Goal: Task Accomplishment & Management: Contribute content

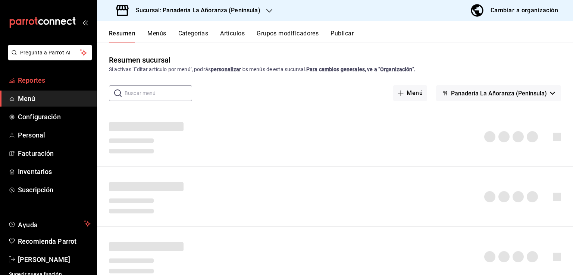
click at [43, 79] on span "Reportes" at bounding box center [54, 80] width 73 height 10
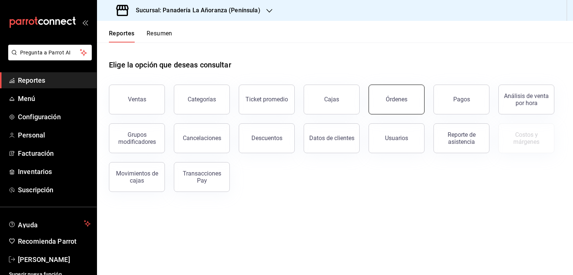
click at [399, 100] on div "Órdenes" at bounding box center [397, 99] width 22 height 7
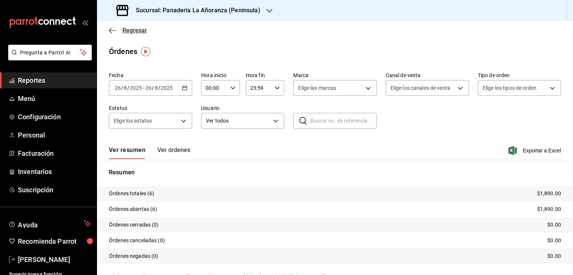
click at [111, 31] on icon "button" at bounding box center [112, 30] width 7 height 7
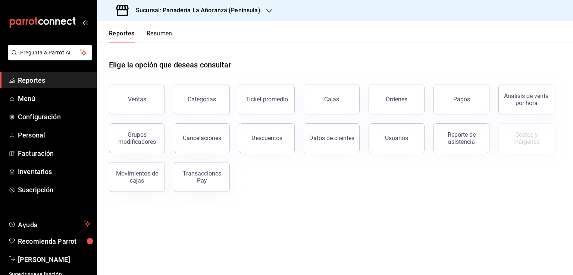
drag, startPoint x: 443, startPoint y: 141, endPoint x: 572, endPoint y: 157, distance: 130.1
click at [443, 140] on div "Reporte de asistencia" at bounding box center [461, 138] width 46 height 14
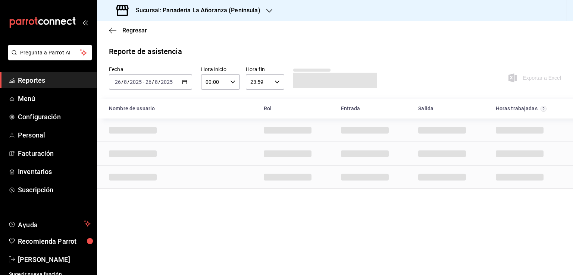
drag, startPoint x: 46, startPoint y: 85, endPoint x: 48, endPoint y: 82, distance: 4.3
click at [46, 84] on link "Reportes" at bounding box center [48, 80] width 97 height 16
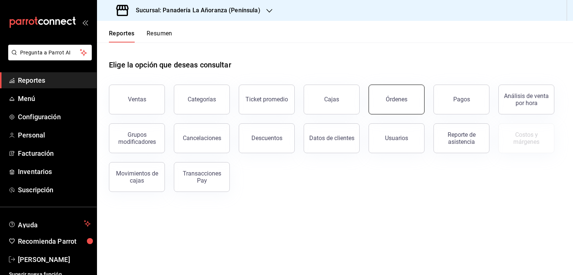
click at [382, 108] on button "Órdenes" at bounding box center [397, 100] width 56 height 30
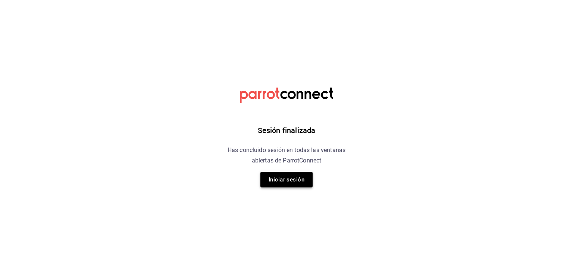
click at [292, 180] on button "Iniciar sesión" at bounding box center [286, 180] width 52 height 16
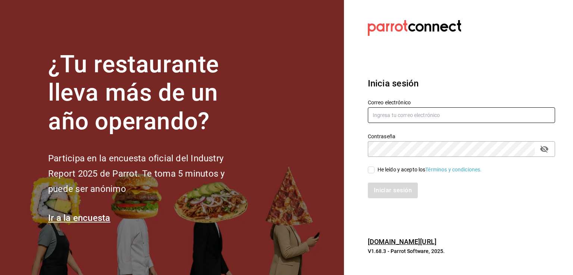
type input "rabernd@hotmail.com"
click at [392, 115] on input "rabernd@hotmail.com" at bounding box center [461, 115] width 187 height 16
click at [468, 203] on div "Inicia sesión Correo electrónico rabernd@hotmail.com Contraseña Contraseña He l…" at bounding box center [461, 138] width 187 height 140
click at [547, 149] on icon "passwordField" at bounding box center [544, 149] width 8 height 7
click at [372, 172] on input "He leído y acepto los Términos y condiciones." at bounding box center [371, 170] width 7 height 7
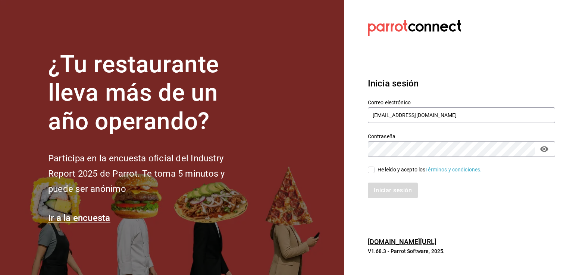
checkbox input "true"
click at [380, 188] on button "Iniciar sesión" at bounding box center [393, 191] width 51 height 16
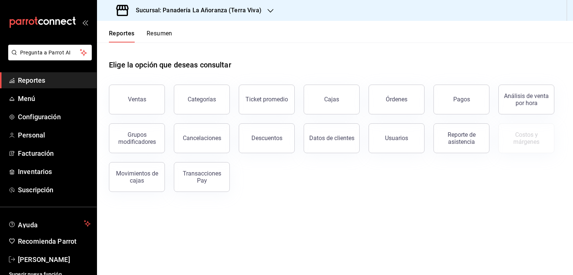
click at [387, 99] on div "Órdenes" at bounding box center [397, 99] width 22 height 7
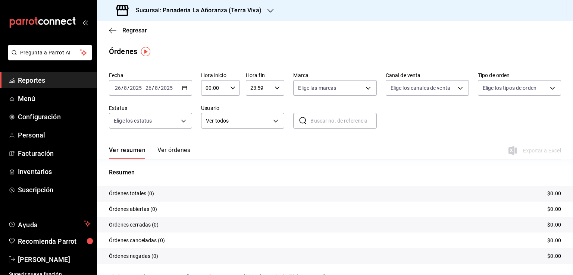
click at [40, 75] on link "Reportes" at bounding box center [48, 80] width 97 height 16
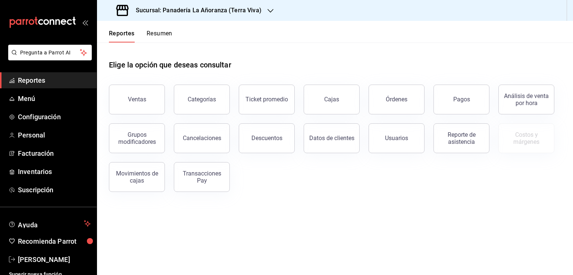
click at [226, 13] on h3 "Sucursal: Panadería La Añoranza (Terra Viva)" at bounding box center [196, 10] width 132 height 9
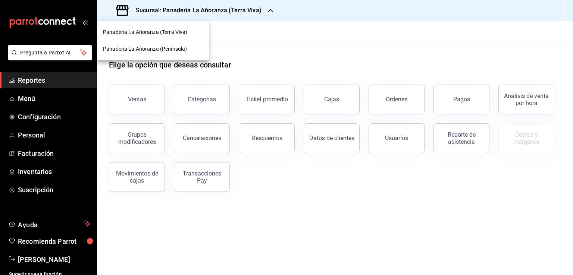
click at [170, 47] on span "Panadería La Añoranza (Península)" at bounding box center [145, 49] width 84 height 8
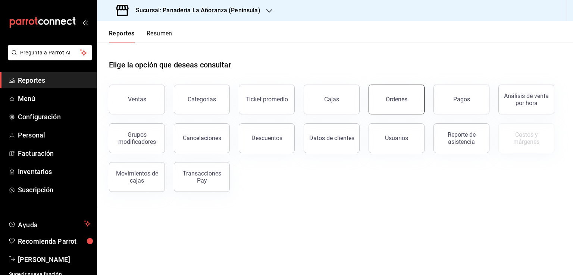
click at [399, 104] on button "Órdenes" at bounding box center [397, 100] width 56 height 30
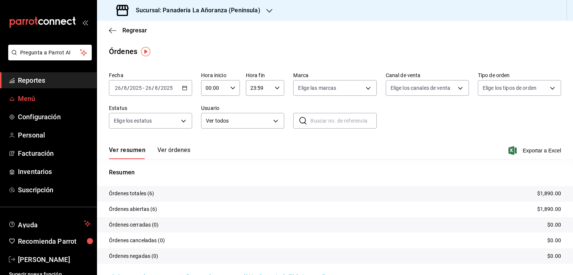
click at [51, 100] on span "Menú" at bounding box center [54, 99] width 73 height 10
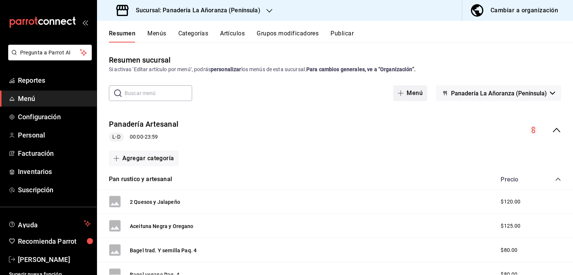
click at [406, 94] on button "Menú" at bounding box center [410, 93] width 34 height 16
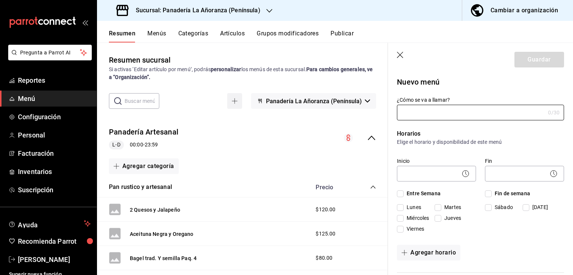
type input "1756211674429"
click at [371, 83] on div "Resumen sucursal Si activas ‘Editar artículo por menú’, podrás personalizar los…" at bounding box center [242, 164] width 291 height 221
click at [398, 51] on header "Guardar" at bounding box center [480, 58] width 185 height 31
click at [401, 53] on icon "button" at bounding box center [400, 55] width 7 height 7
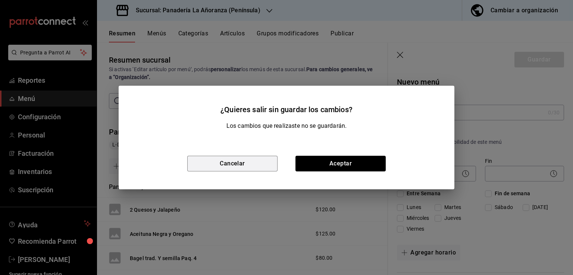
click at [257, 162] on button "Cancelar" at bounding box center [232, 164] width 90 height 16
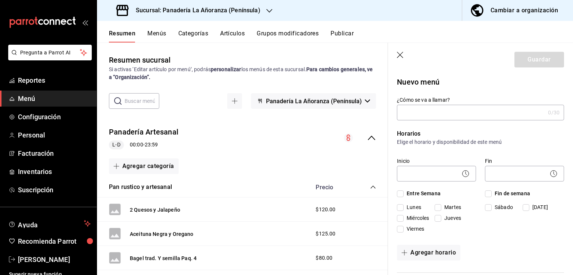
click at [239, 35] on button "Artículos" at bounding box center [232, 36] width 25 height 13
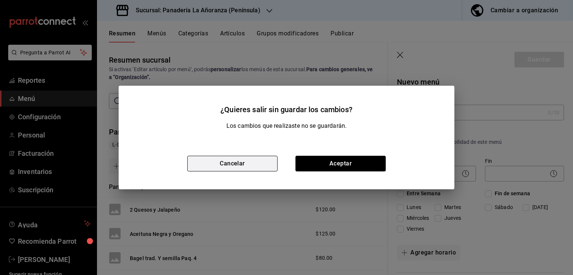
click at [252, 166] on button "Cancelar" at bounding box center [232, 164] width 90 height 16
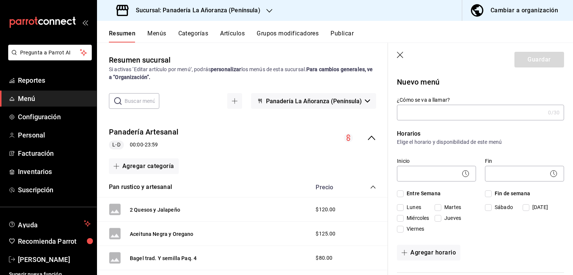
click at [239, 38] on button "Artículos" at bounding box center [232, 36] width 25 height 13
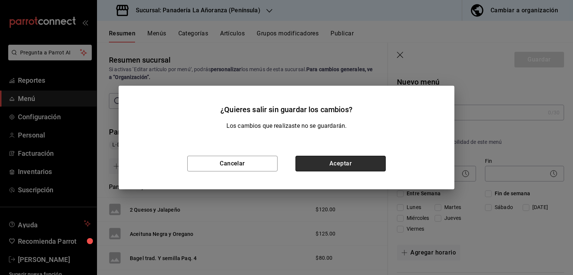
click at [319, 162] on button "Aceptar" at bounding box center [341, 164] width 90 height 16
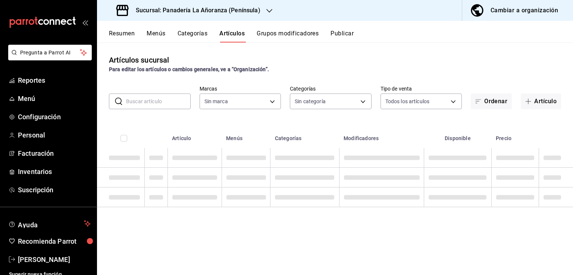
type input "bc32fe9c-f79f-43ec-842d-b84b6b67f407"
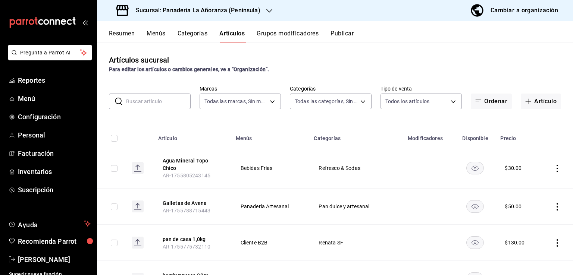
type input "29e11d11-bb5e-4f8b-8f41-bc7ab3ff516d,7abdef0c-6bbf-4879-9e13-605e1641767d,f66fd…"
click at [541, 100] on button "Artículo" at bounding box center [541, 102] width 40 height 16
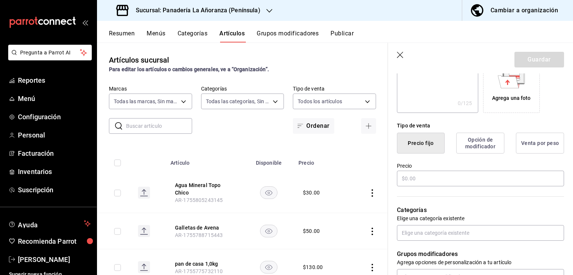
scroll to position [149, 0]
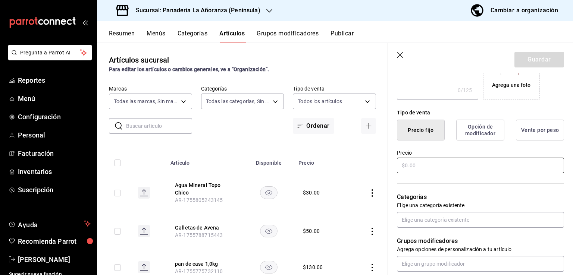
click at [438, 165] on input "text" at bounding box center [480, 166] width 167 height 16
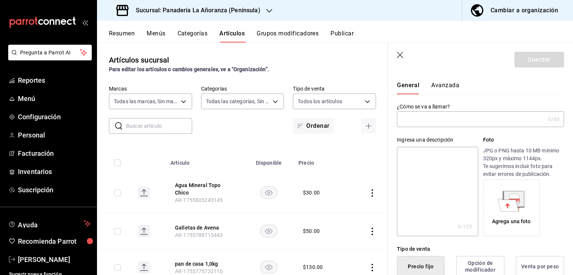
scroll to position [0, 0]
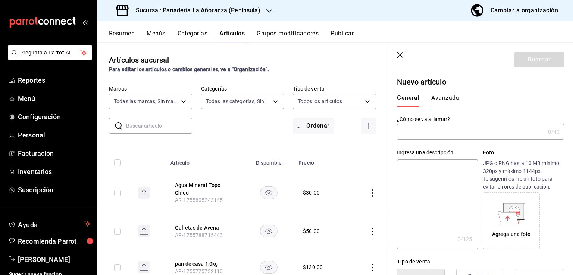
click at [439, 141] on div "Ingresa una descripción x 0 /125 ​ Foto JPG o PNG hasta 10 MB mínimo 320px y má…" at bounding box center [476, 194] width 176 height 109
click at [439, 138] on input "text" at bounding box center [471, 132] width 148 height 15
type input "Focaccia"
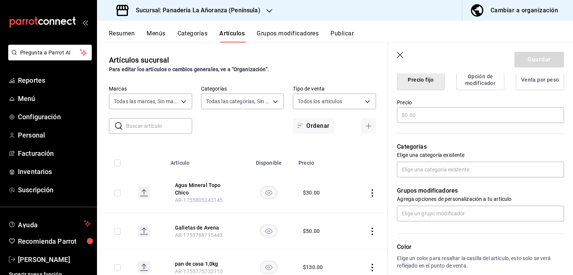
scroll to position [187, 0]
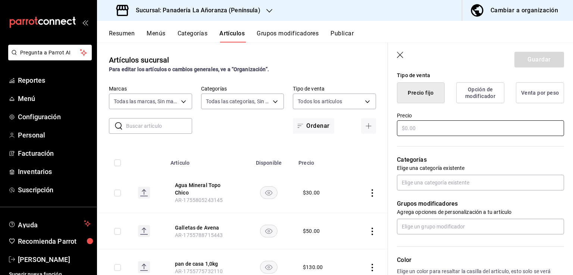
click at [452, 128] on input "text" at bounding box center [480, 129] width 167 height 16
type input "$45.00"
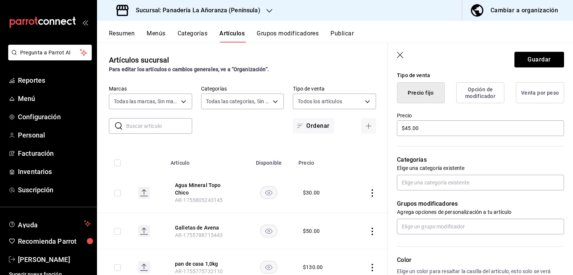
click at [462, 153] on div "Categorías Elige una categoría existente" at bounding box center [476, 163] width 176 height 53
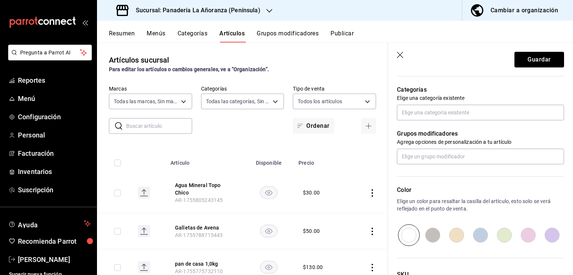
scroll to position [261, 0]
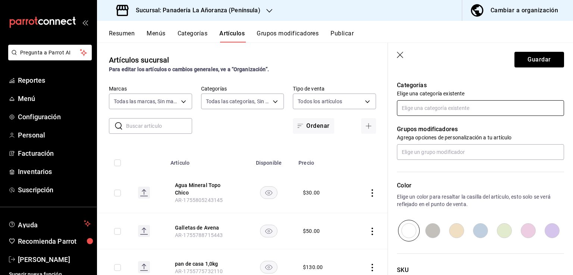
click at [461, 107] on input "text" at bounding box center [480, 108] width 167 height 16
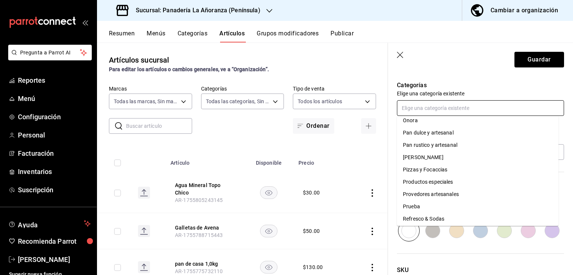
scroll to position [485, 0]
click at [443, 109] on input "text" at bounding box center [480, 108] width 167 height 16
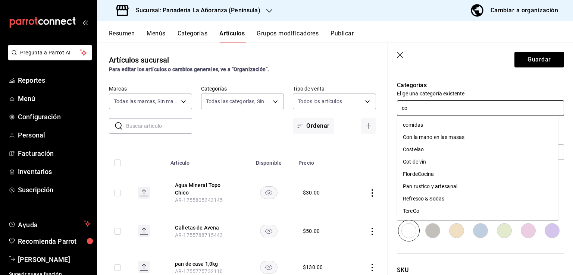
type input "com"
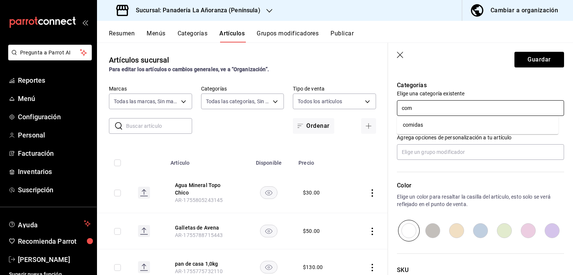
click at [460, 120] on li "comidas" at bounding box center [478, 125] width 162 height 12
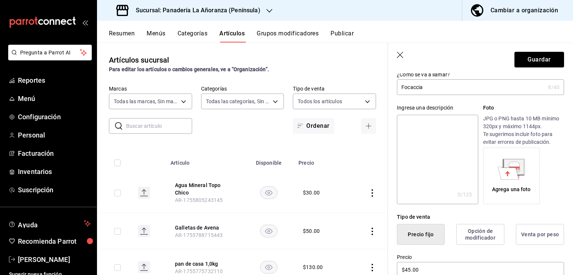
scroll to position [0, 0]
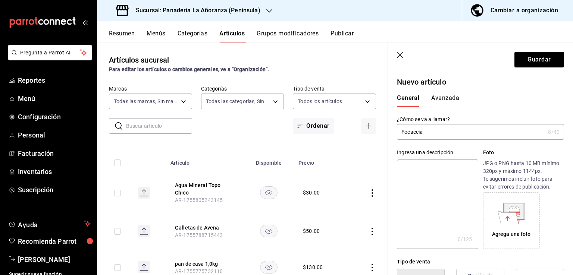
click at [446, 96] on button "Avanzada" at bounding box center [445, 100] width 28 height 13
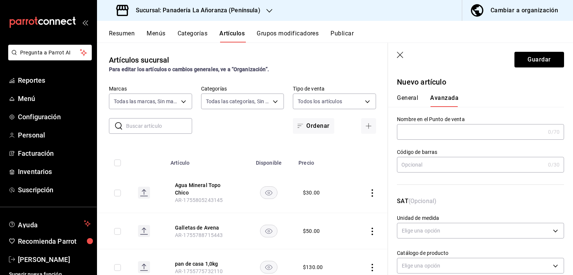
scroll to position [252, 0]
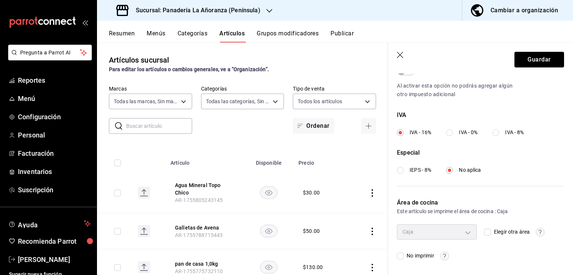
click at [404, 169] on label "IEPS - 8%" at bounding box center [414, 170] width 34 height 8
click at [404, 169] on input "IEPS - 8%" at bounding box center [400, 170] width 7 height 7
radio input "true"
radio input "false"
radio input "true"
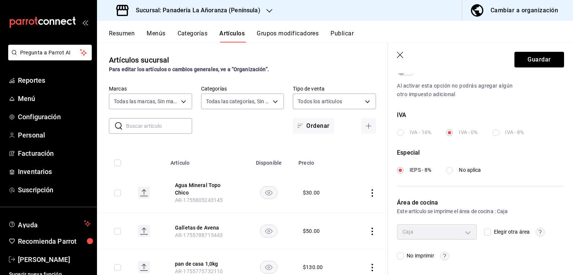
click at [454, 174] on label "No aplica" at bounding box center [463, 170] width 35 height 8
click at [453, 174] on input "No aplica" at bounding box center [449, 170] width 7 height 7
radio input "true"
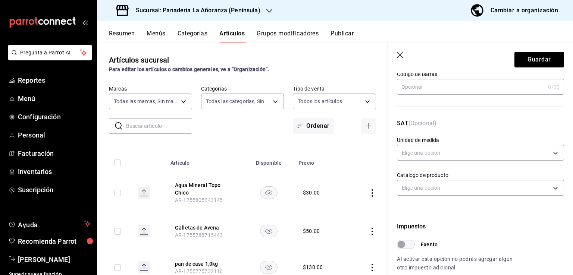
scroll to position [0, 0]
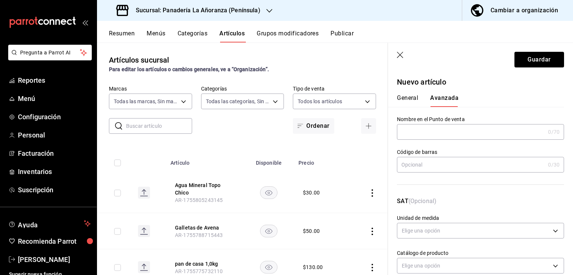
click at [405, 103] on button "General" at bounding box center [407, 100] width 21 height 13
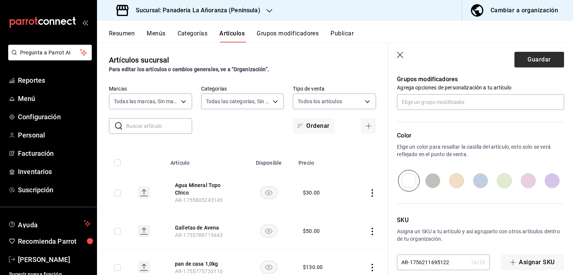
scroll to position [346, 0]
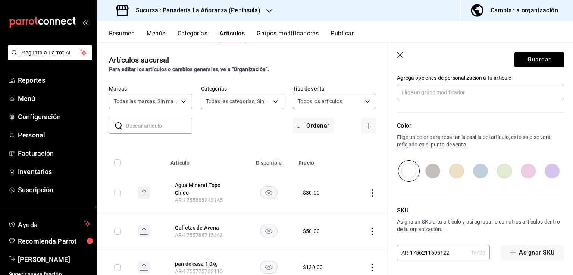
click at [545, 66] on button "Guardar" at bounding box center [540, 60] width 50 height 16
click at [261, 12] on div "Sucursal: Panadería La Añoranza (Península)" at bounding box center [189, 10] width 172 height 21
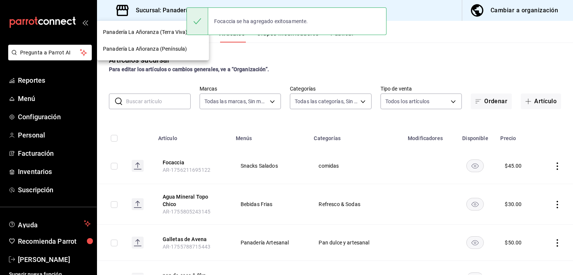
drag, startPoint x: 187, startPoint y: 49, endPoint x: 186, endPoint y: 33, distance: 15.3
click at [186, 33] on nav "Panadería La Añoranza (Terra Viva) Panadería La Añoranza (Península)" at bounding box center [153, 41] width 112 height 40
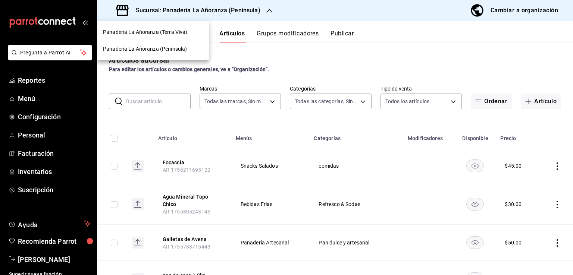
click at [186, 33] on span "Panadería La Añoranza (Terra Viva)" at bounding box center [145, 32] width 84 height 8
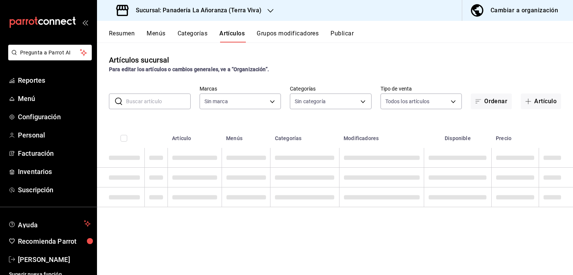
type input "09bd01bc-a7a8-4e76-a77c-84a521ec03ca"
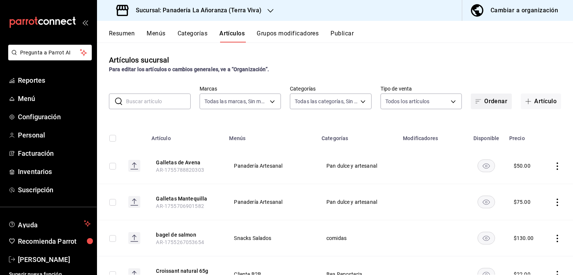
type input "48e34e33-f54a-475e-b880-452f460cfaab,0849025f-e574-4211-bf42-367c6642a5e4,ec86d…"
click at [527, 104] on span "button" at bounding box center [529, 102] width 9 height 6
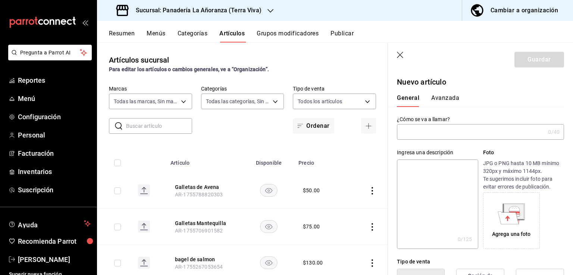
click at [440, 129] on input "text" at bounding box center [471, 132] width 148 height 15
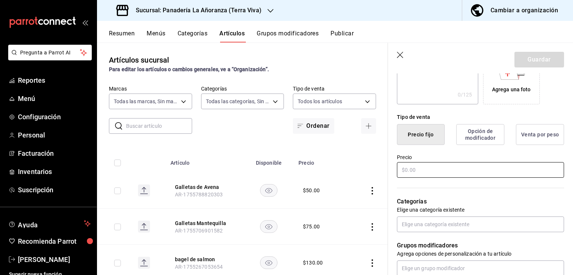
scroll to position [149, 0]
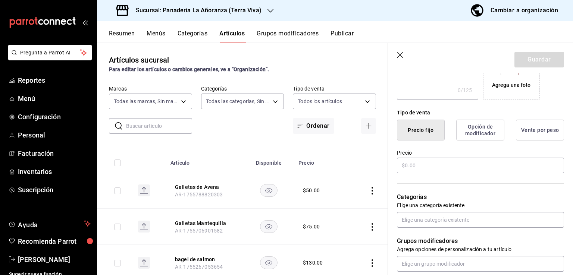
type input "Focaccia"
click at [422, 175] on div "Categorías Elige una categoría existente" at bounding box center [476, 201] width 176 height 53
click at [420, 164] on input "text" at bounding box center [480, 166] width 167 height 16
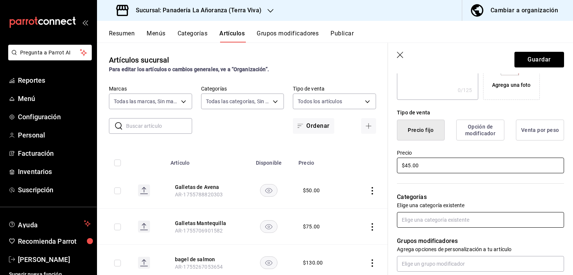
type input "$45.00"
click at [422, 217] on input "text" at bounding box center [480, 220] width 167 height 16
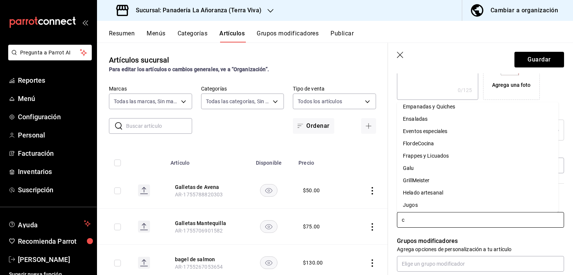
scroll to position [0, 0]
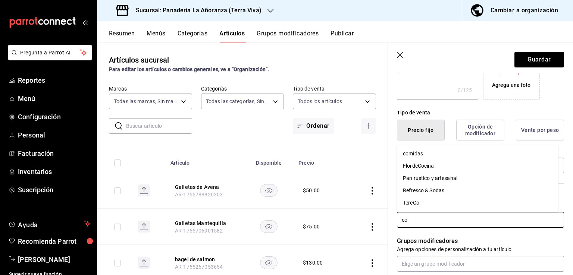
type input "com"
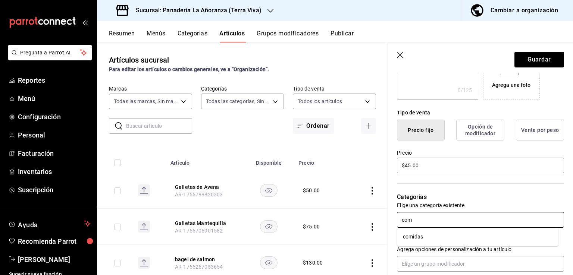
click at [458, 238] on li "comidas" at bounding box center [478, 237] width 162 height 12
type input "4cb8c8fb-f592-4efa-8eef-63a78c425b94"
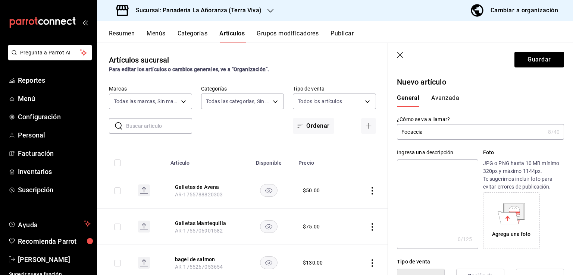
click at [442, 102] on button "Avanzada" at bounding box center [445, 100] width 28 height 13
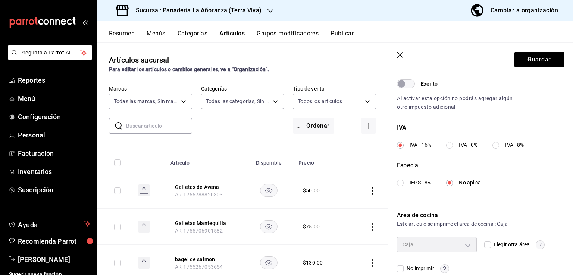
scroll to position [252, 0]
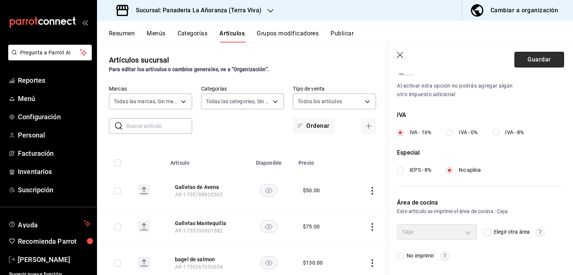
click at [536, 65] on button "Guardar" at bounding box center [540, 60] width 50 height 16
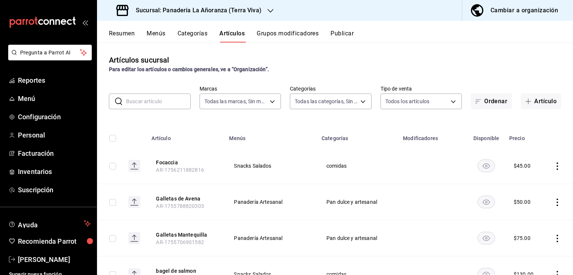
click at [246, 15] on div "Sucursal: Panadería La Añoranza (Terra Viva)" at bounding box center [190, 10] width 174 height 21
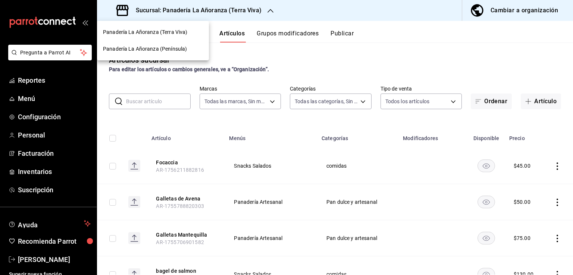
click at [179, 56] on div "Panadería La Añoranza (Península)" at bounding box center [153, 49] width 112 height 17
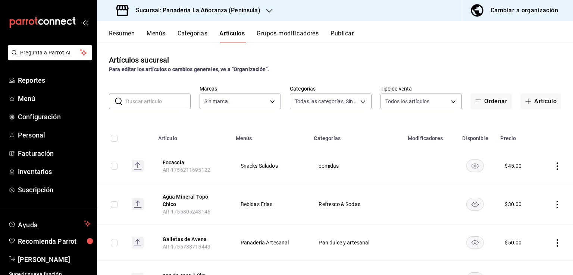
type input "29e11d11-bb5e-4f8b-8f41-bc7ab3ff516d,7abdef0c-6bbf-4879-9e13-605e1641767d,f66fd…"
type input "bc32fe9c-f79f-43ec-842d-b84b6b67f407"
